Goal: Transaction & Acquisition: Subscribe to service/newsletter

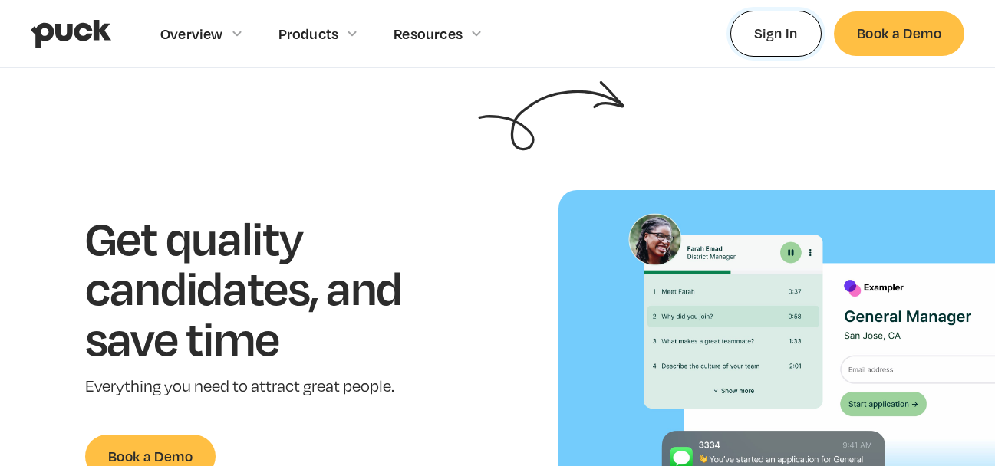
click at [790, 39] on link "Sign In" at bounding box center [775, 33] width 91 height 45
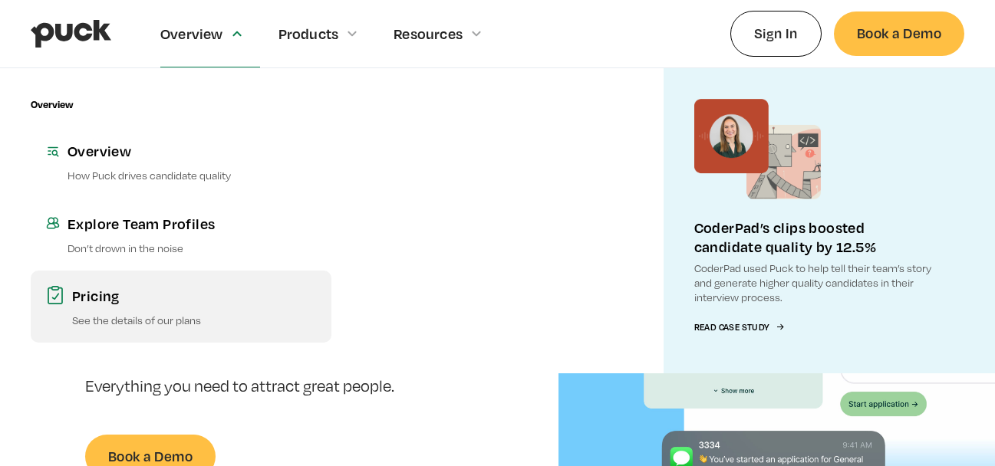
click at [109, 298] on div "Pricing" at bounding box center [194, 295] width 244 height 19
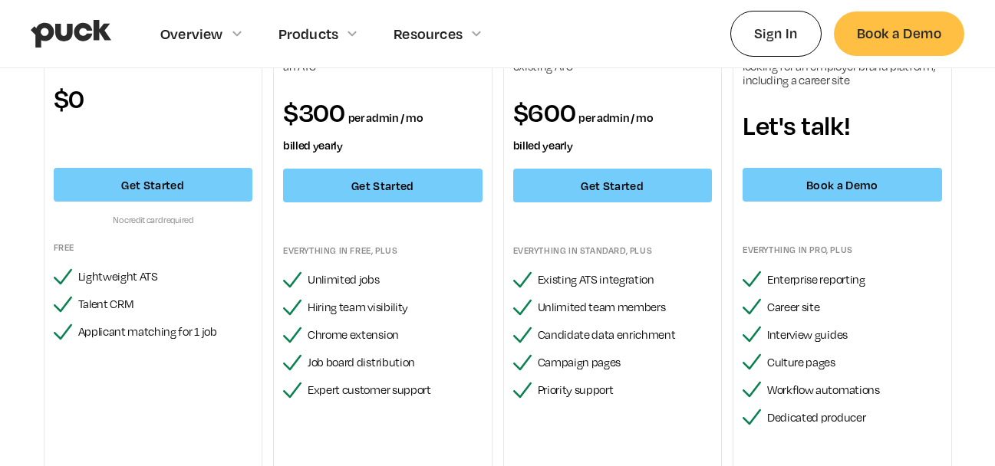
scroll to position [84, 0]
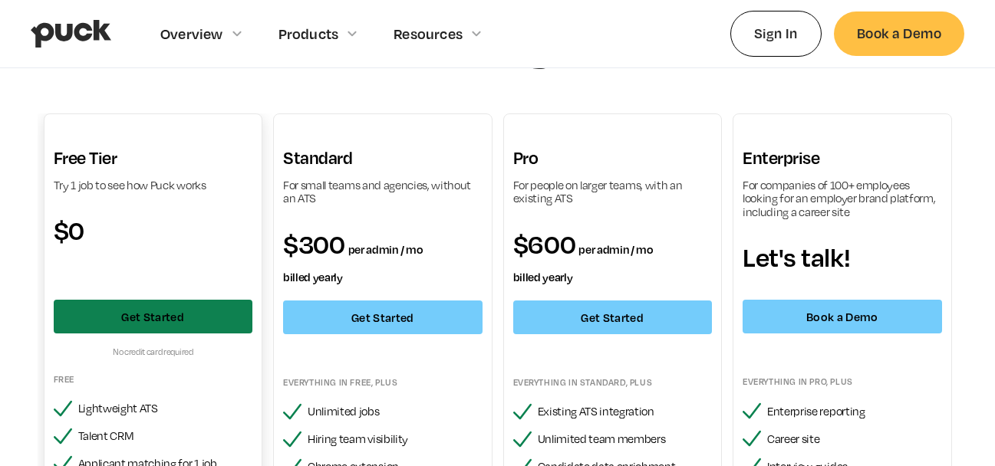
click at [177, 328] on link "Get Started" at bounding box center [153, 317] width 199 height 34
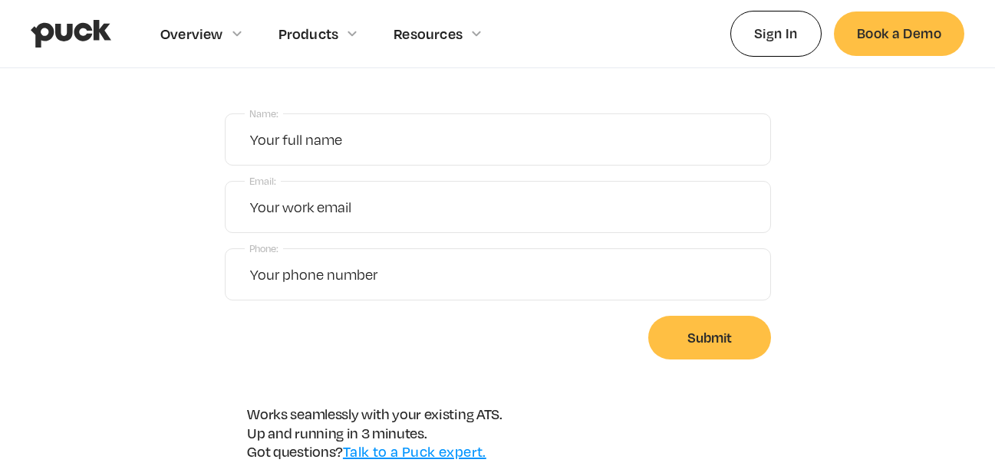
scroll to position [236, 0]
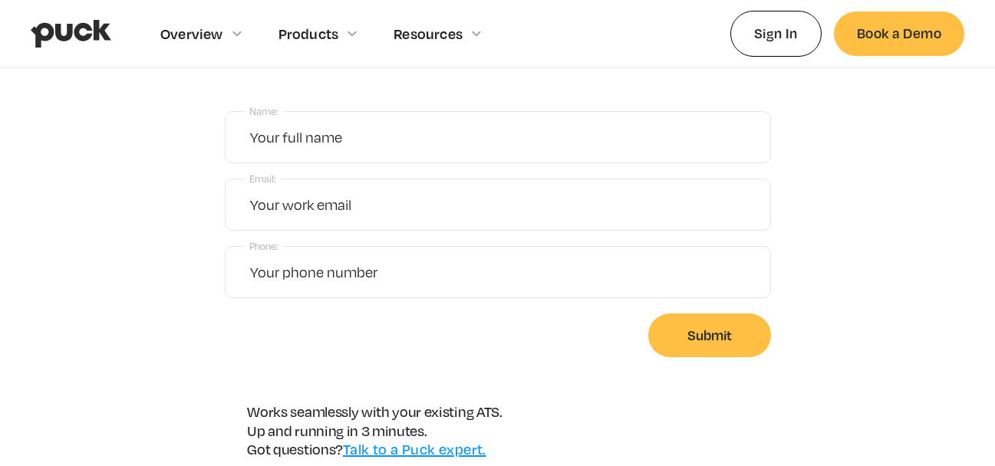
click at [444, 165] on form "Name: Email: Phone: Submit" at bounding box center [498, 234] width 546 height 246
click at [433, 135] on input "Name:" at bounding box center [498, 137] width 546 height 52
click at [433, 136] on input "Name:" at bounding box center [498, 137] width 546 height 52
